Goal: Task Accomplishment & Management: Manage account settings

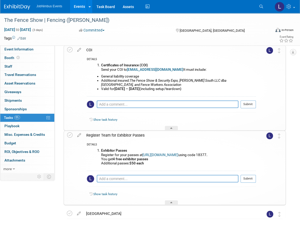
click at [78, 7] on link "Events" at bounding box center [79, 6] width 19 height 13
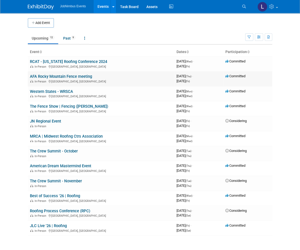
click at [50, 75] on link "AFA Rocky Mountain Fence meeting" at bounding box center [61, 76] width 62 height 5
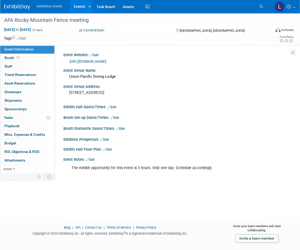
click at [74, 7] on link "Events" at bounding box center [79, 6] width 19 height 13
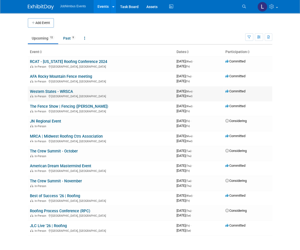
click at [76, 92] on td "Western States - WRSCA In-Person [GEOGRAPHIC_DATA], [GEOGRAPHIC_DATA]" at bounding box center [101, 93] width 147 height 15
click at [62, 92] on link "Western States - WRSCA" at bounding box center [51, 91] width 43 height 5
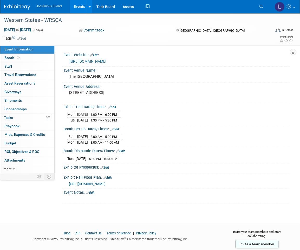
click at [72, 5] on link "Events" at bounding box center [79, 6] width 19 height 13
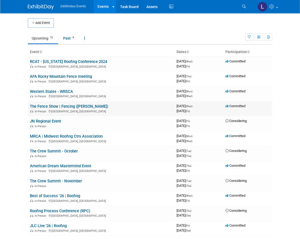
click at [76, 105] on link "The Fence Show | Fencing ([PERSON_NAME])" at bounding box center [69, 106] width 78 height 5
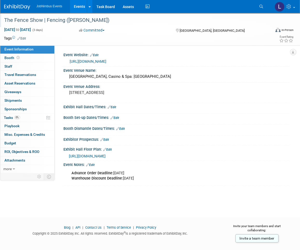
click at [92, 19] on div "The Fence Show | Fencing ([PERSON_NAME])" at bounding box center [133, 20] width 263 height 9
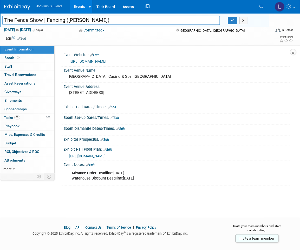
click at [24, 37] on link "Edit" at bounding box center [21, 39] width 9 height 4
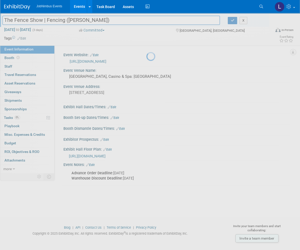
click at [146, 19] on div at bounding box center [149, 125] width 7 height 250
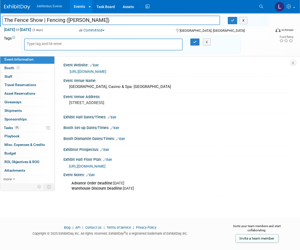
drag, startPoint x: 97, startPoint y: 20, endPoint x: 108, endPoint y: 21, distance: 11.2
click at [66, 20] on input "The Fence Show | Fencing ([PERSON_NAME])" at bounding box center [110, 20] width 217 height 9
type input "The Fence Show | Fencing"
click at [198, 41] on div "X" at bounding box center [206, 41] width 18 height 7
click at [195, 41] on icon "button" at bounding box center [195, 41] width 4 height 3
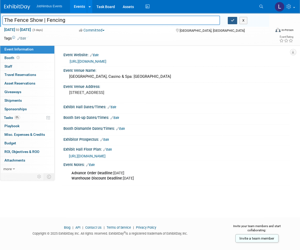
click at [232, 19] on icon "button" at bounding box center [232, 20] width 4 height 3
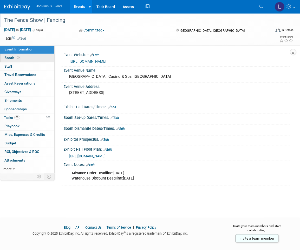
click at [12, 59] on span "Booth" at bounding box center [12, 58] width 16 height 4
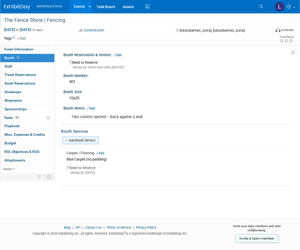
click at [72, 141] on link "Add Booth Service" at bounding box center [80, 140] width 36 height 8
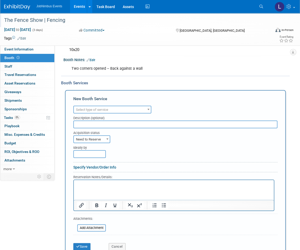
scroll to position [76, 0]
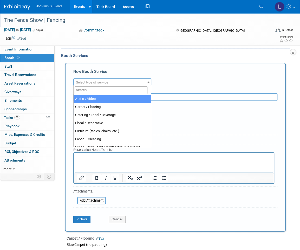
click at [148, 80] on span at bounding box center [148, 81] width 5 height 7
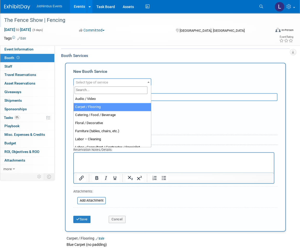
select select "4"
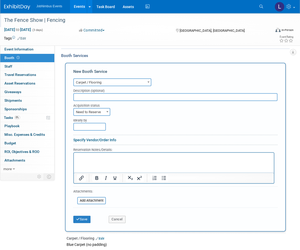
click at [103, 96] on input "text" at bounding box center [175, 97] width 204 height 8
type input "Blue"
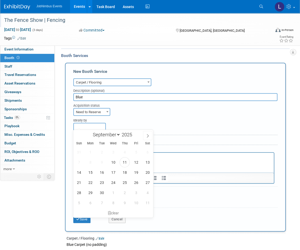
scroll to position [76, 0]
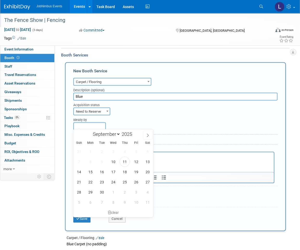
click at [99, 124] on input "text" at bounding box center [89, 126] width 32 height 8
click at [137, 160] on span "12" at bounding box center [136, 161] width 10 height 10
type input "Sep 12, 2025"
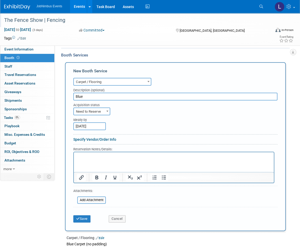
click at [97, 155] on p "Rich Text Area. Press ALT-0 for help." at bounding box center [174, 156] width 194 height 5
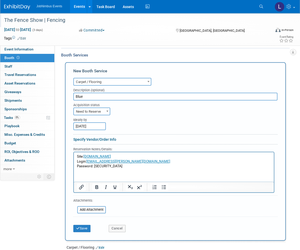
click at [92, 169] on html "Site: order.lvexpo.com Login: laly.matos@jobnimbus.com Password: Temp1234" at bounding box center [174, 160] width 200 height 17
click at [80, 228] on button "Save" at bounding box center [81, 227] width 17 height 7
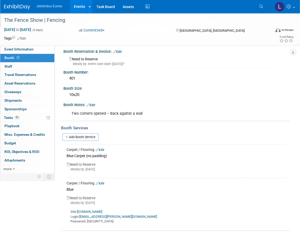
scroll to position [0, 0]
